Goal: Use online tool/utility: Utilize a website feature to perform a specific function

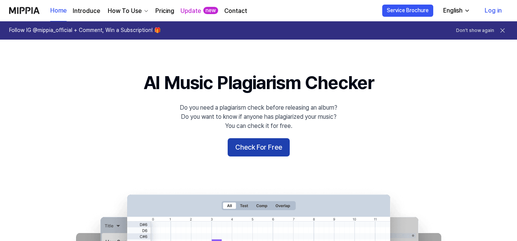
click at [270, 151] on button "Check For Free" at bounding box center [259, 147] width 62 height 18
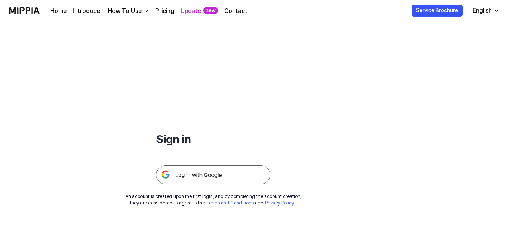
click at [213, 171] on img at bounding box center [213, 174] width 114 height 19
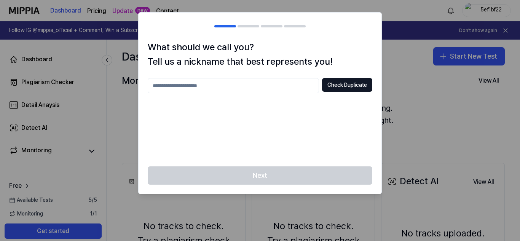
click at [270, 87] on input "text" at bounding box center [233, 85] width 171 height 15
type input "****"
click at [349, 88] on button "Check Duplicate" at bounding box center [347, 85] width 50 height 14
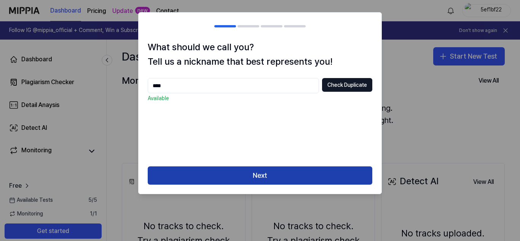
click at [282, 176] on button "Next" at bounding box center [260, 175] width 225 height 18
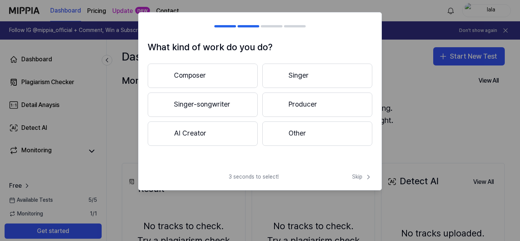
click at [239, 108] on button "Singer-songwriter" at bounding box center [203, 104] width 110 height 24
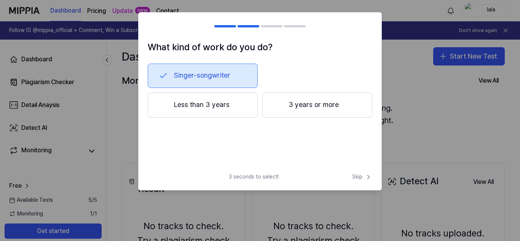
click at [232, 104] on button "Less than 3 years" at bounding box center [203, 104] width 110 height 25
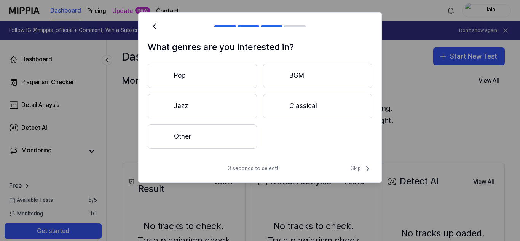
click at [217, 105] on button "Jazz" at bounding box center [202, 106] width 109 height 24
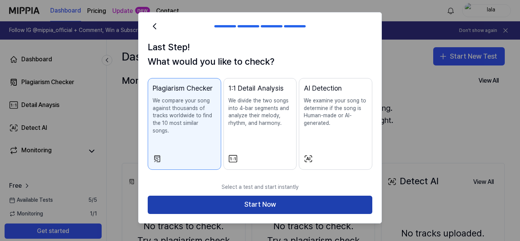
click at [280, 196] on button "Start Now" at bounding box center [260, 205] width 225 height 18
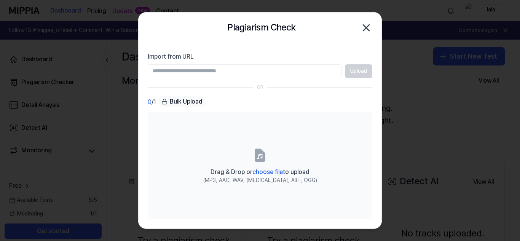
click at [285, 70] on input "Import from URL" at bounding box center [245, 71] width 194 height 14
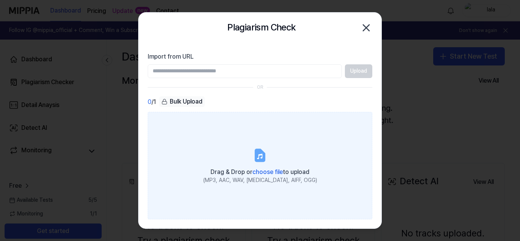
click at [275, 136] on label "Drag & Drop or choose file to upload (MP3, AAC, WAV, [MEDICAL_DATA], AIFF, OGG)" at bounding box center [260, 165] width 225 height 107
click at [0, 0] on input "Drag & Drop or choose file to upload (MP3, AAC, WAV, [MEDICAL_DATA], AIFF, OGG)" at bounding box center [0, 0] width 0 height 0
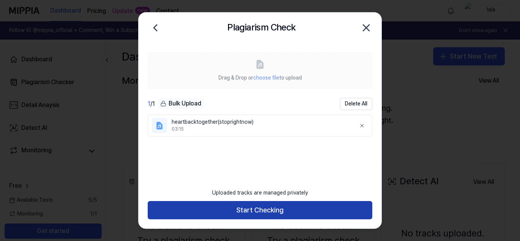
click at [257, 208] on button "Start Checking" at bounding box center [260, 210] width 225 height 18
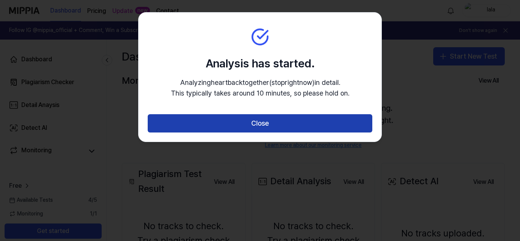
click at [257, 124] on button "Close" at bounding box center [260, 123] width 225 height 18
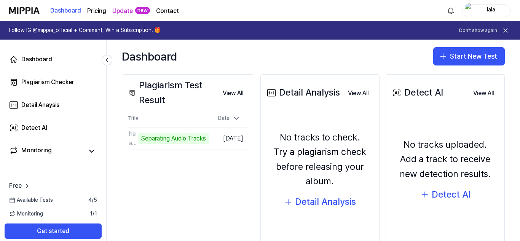
scroll to position [93, 0]
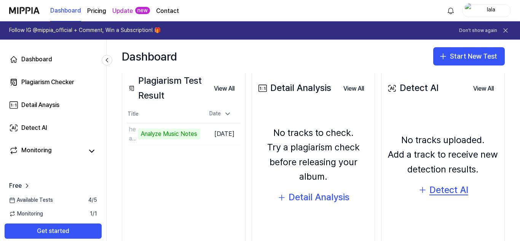
click at [431, 187] on div "Detect AI" at bounding box center [448, 190] width 39 height 14
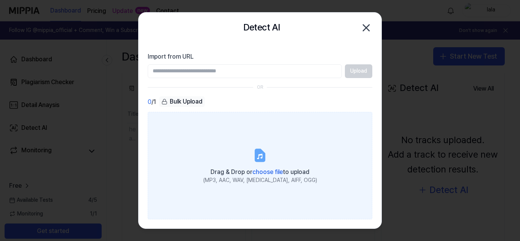
click at [226, 136] on label "Drag & Drop or choose file to upload (MP3, AAC, WAV, [MEDICAL_DATA], AIFF, OGG)" at bounding box center [260, 165] width 225 height 107
click at [0, 0] on input "Drag & Drop or choose file to upload (MP3, AAC, WAV, [MEDICAL_DATA], AIFF, OGG)" at bounding box center [0, 0] width 0 height 0
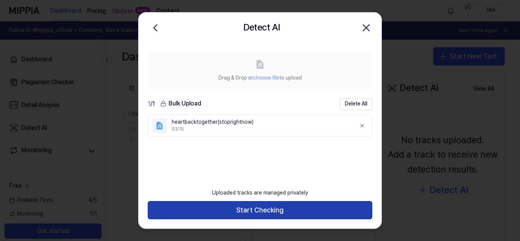
click at [349, 212] on button "Start Checking" at bounding box center [260, 210] width 225 height 18
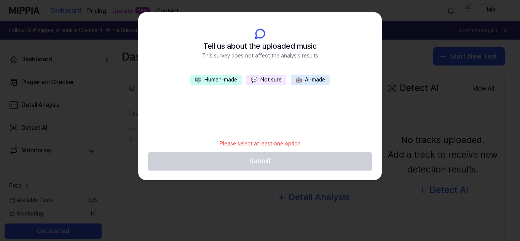
click at [228, 81] on button "🎼 Human-made" at bounding box center [215, 80] width 51 height 11
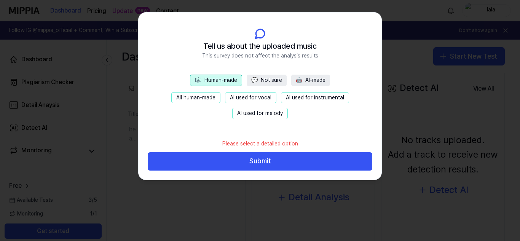
click at [296, 81] on span "🤖" at bounding box center [299, 80] width 6 height 6
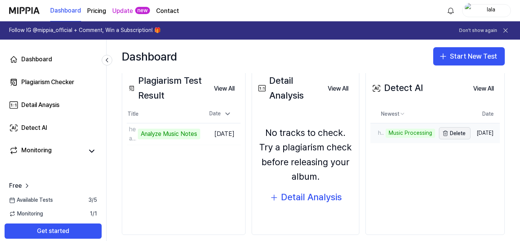
click at [442, 132] on icon "button" at bounding box center [445, 133] width 6 height 6
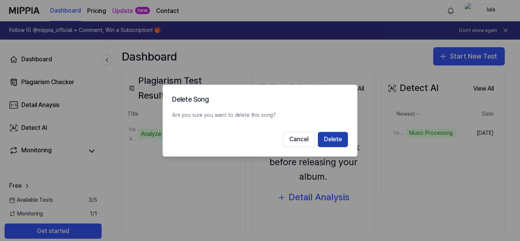
click at [322, 139] on button "Delete" at bounding box center [333, 139] width 30 height 15
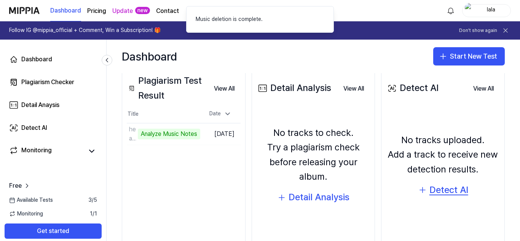
click at [429, 189] on div "Detect AI" at bounding box center [448, 190] width 39 height 14
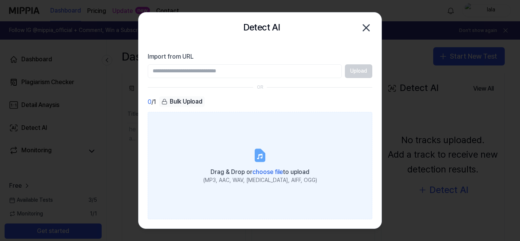
click at [254, 142] on label "Drag & Drop or choose file to upload (MP3, AAC, WAV, [MEDICAL_DATA], AIFF, OGG)" at bounding box center [260, 165] width 225 height 107
click at [0, 0] on input "Drag & Drop or choose file to upload (MP3, AAC, WAV, [MEDICAL_DATA], AIFF, OGG)" at bounding box center [0, 0] width 0 height 0
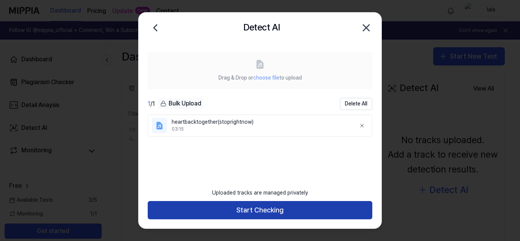
click at [260, 216] on button "Start Checking" at bounding box center [260, 210] width 225 height 18
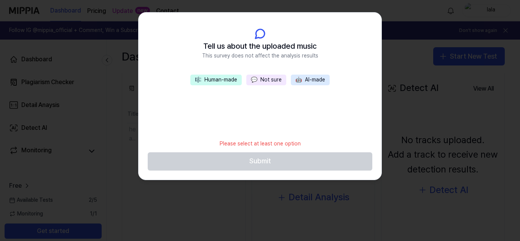
click at [272, 78] on button "💬 Not sure" at bounding box center [266, 80] width 40 height 11
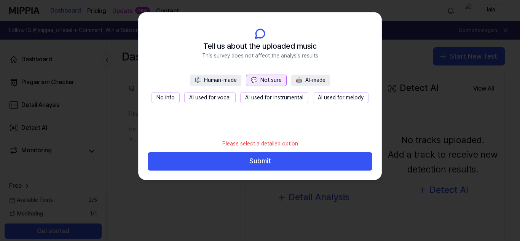
click at [174, 97] on button "No info" at bounding box center [165, 97] width 28 height 11
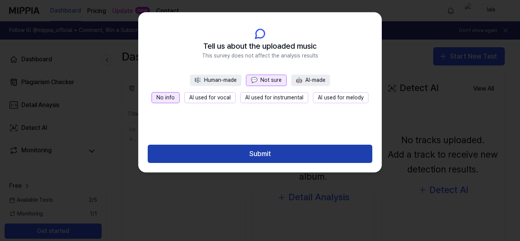
click at [241, 151] on button "Submit" at bounding box center [260, 154] width 225 height 18
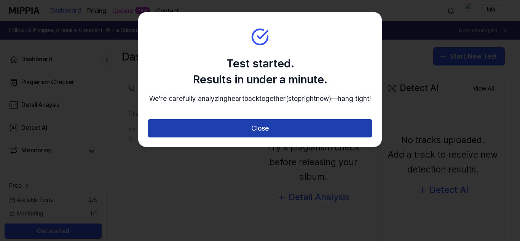
click at [340, 137] on button "Close" at bounding box center [260, 128] width 225 height 18
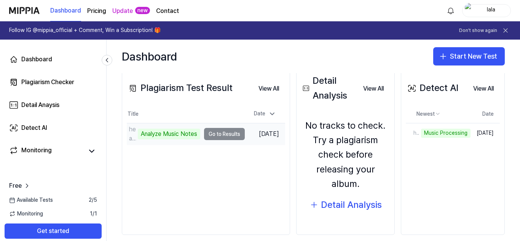
click at [216, 130] on td "heartbacktogether(stoprightnow) Analyze Music Notes Go to Results" at bounding box center [186, 133] width 118 height 21
click at [216, 137] on td "heartbacktogether(stoprightnow) Analyze Music Notes Go to Results" at bounding box center [186, 133] width 118 height 21
click at [231, 133] on td "heartbacktogether(stoprightnow) Analyze Music Notes Go to Results" at bounding box center [186, 133] width 118 height 21
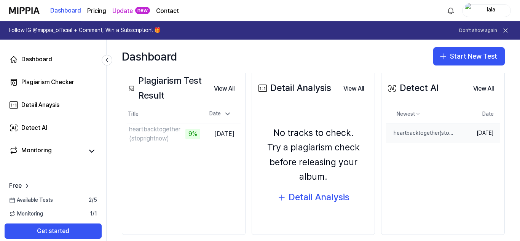
click at [471, 133] on td "[DATE]" at bounding box center [478, 133] width 44 height 20
click at [391, 134] on div "heartbacktogether(stoprightnow)" at bounding box center [403, 133] width 34 height 8
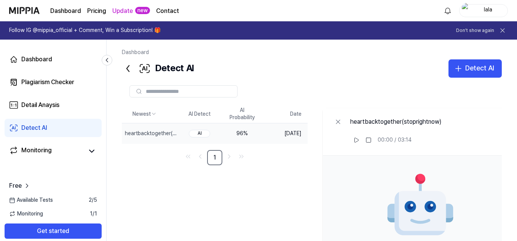
click at [129, 67] on icon at bounding box center [128, 68] width 12 height 12
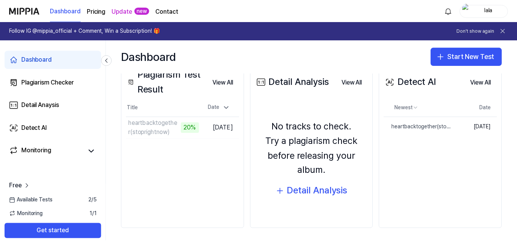
scroll to position [101, 0]
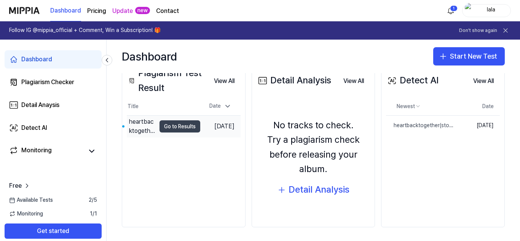
click at [175, 127] on button "Go to Results" at bounding box center [179, 126] width 41 height 12
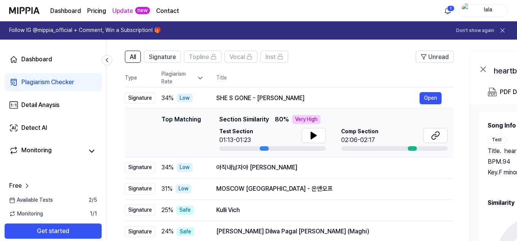
scroll to position [51, 0]
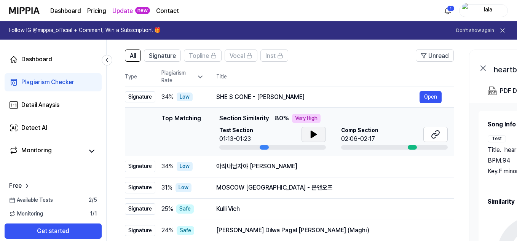
click at [312, 136] on icon at bounding box center [313, 134] width 5 height 7
click at [312, 136] on icon at bounding box center [312, 134] width 2 height 6
click at [313, 136] on icon at bounding box center [313, 134] width 5 height 7
click at [428, 96] on button "Open" at bounding box center [430, 97] width 22 height 12
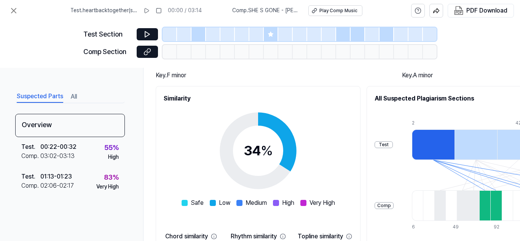
scroll to position [75, 0]
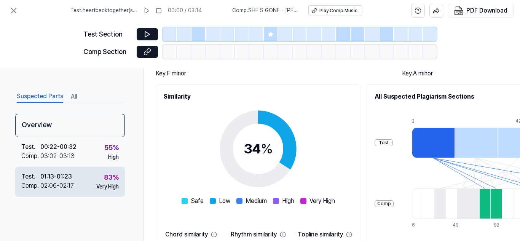
click at [78, 175] on div "Test . 01:13 - 01:23 Comp . 02:06 - 02:17 83 % Very High" at bounding box center [70, 182] width 110 height 30
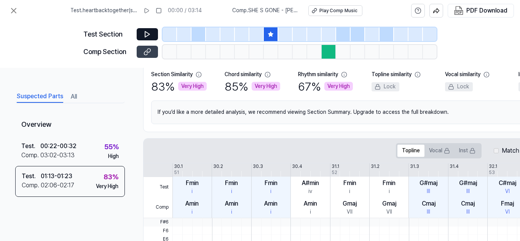
click at [150, 54] on icon at bounding box center [148, 52] width 8 height 8
